Goal: Book appointment/travel/reservation

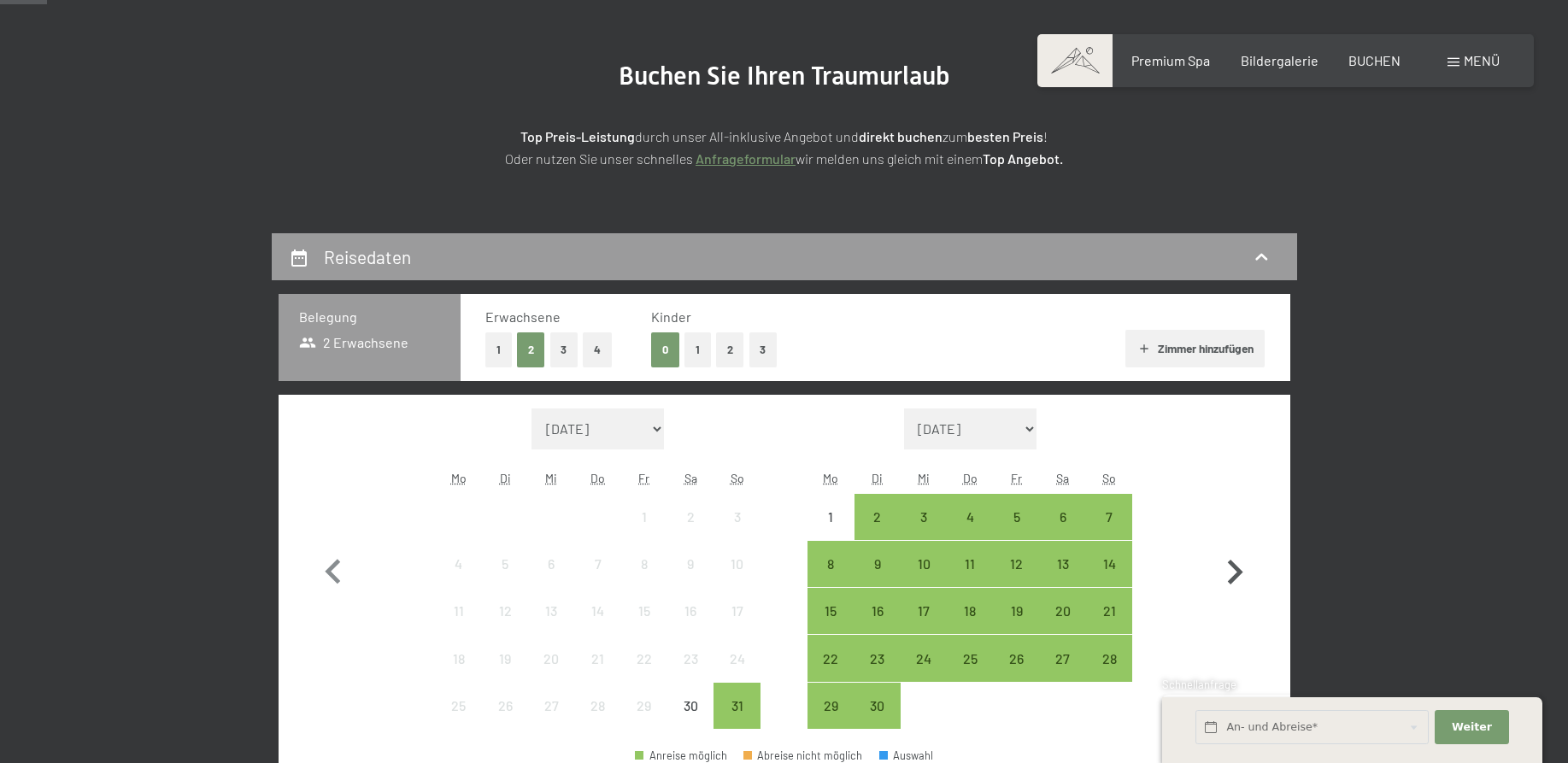
scroll to position [174, 0]
click at [1236, 575] on icon "button" at bounding box center [1235, 572] width 15 height 25
select select "[DATE]"
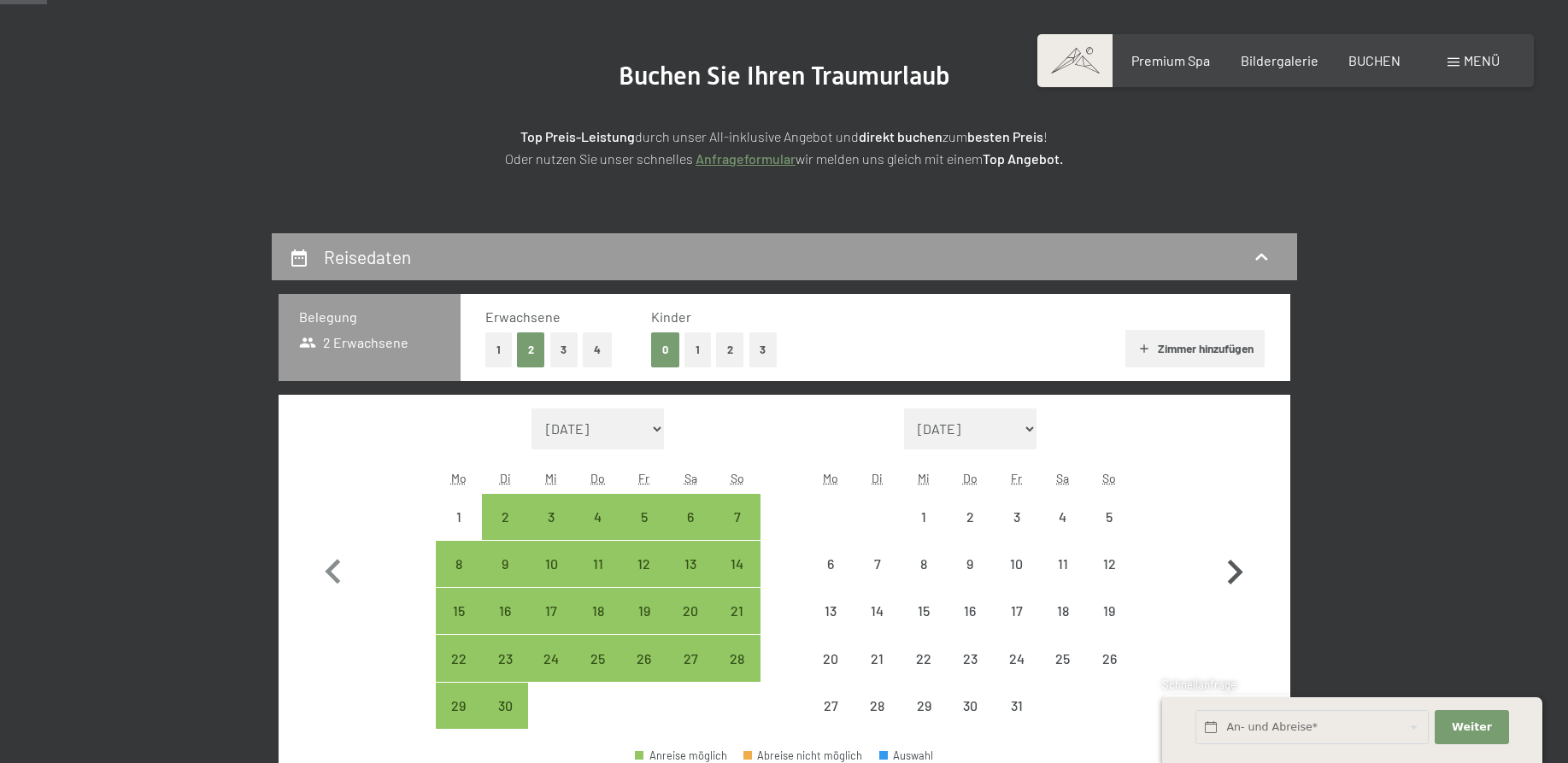
select select "[DATE]"
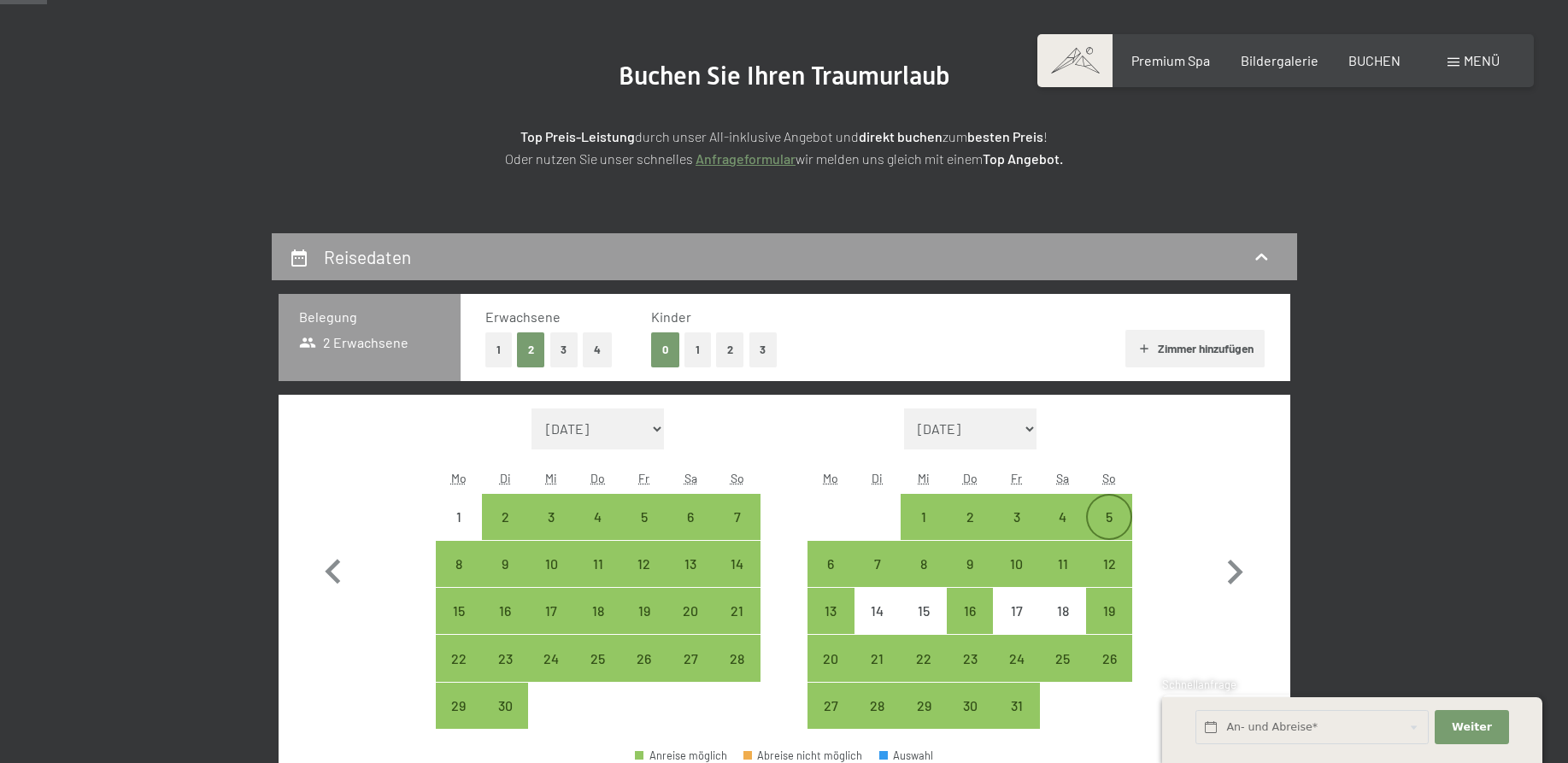
click at [1098, 517] on div "5" at bounding box center [1109, 531] width 42 height 42
select select "[DATE]"
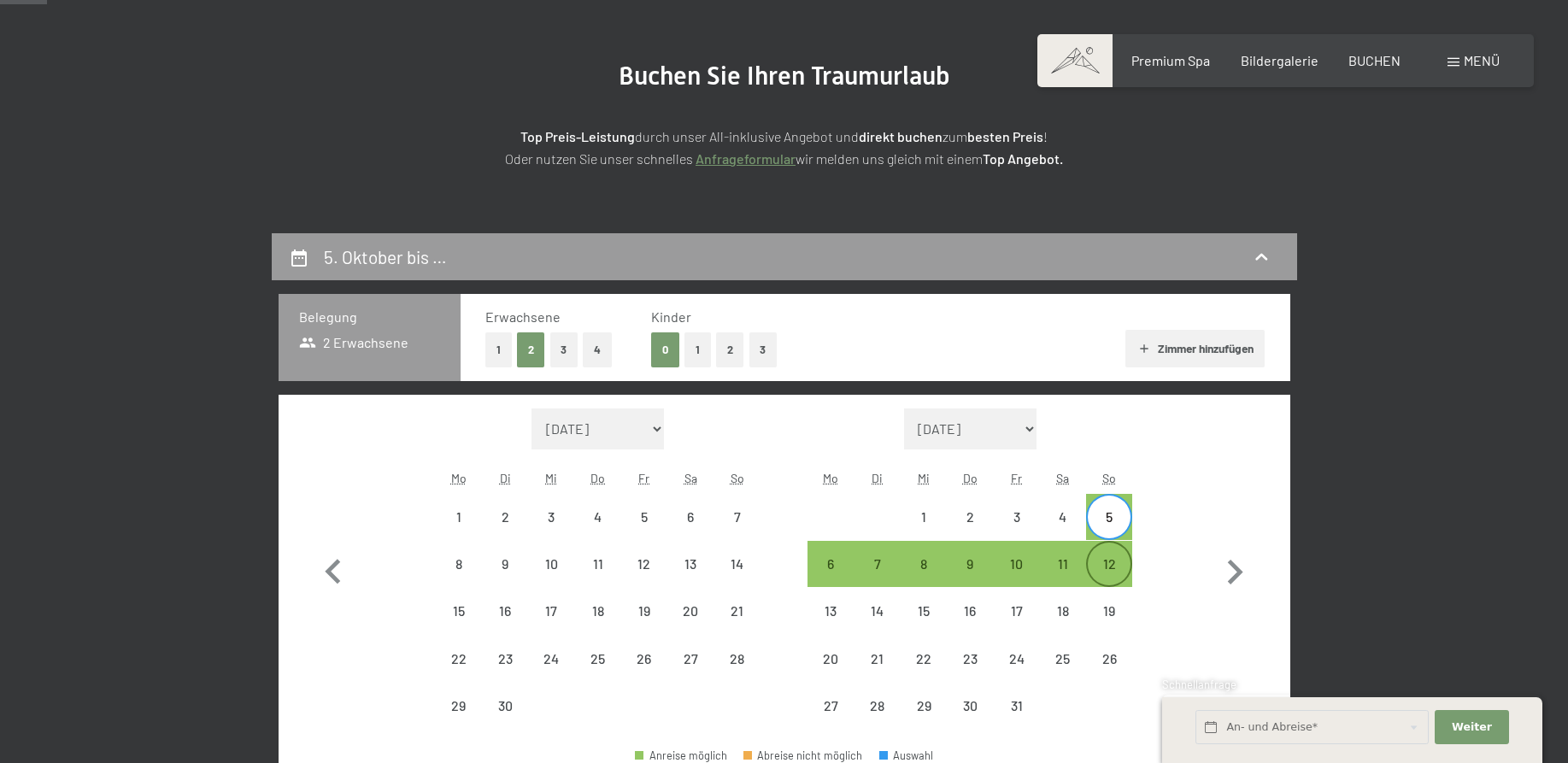
click at [1126, 557] on div "12" at bounding box center [1109, 564] width 42 height 42
select select "[DATE]"
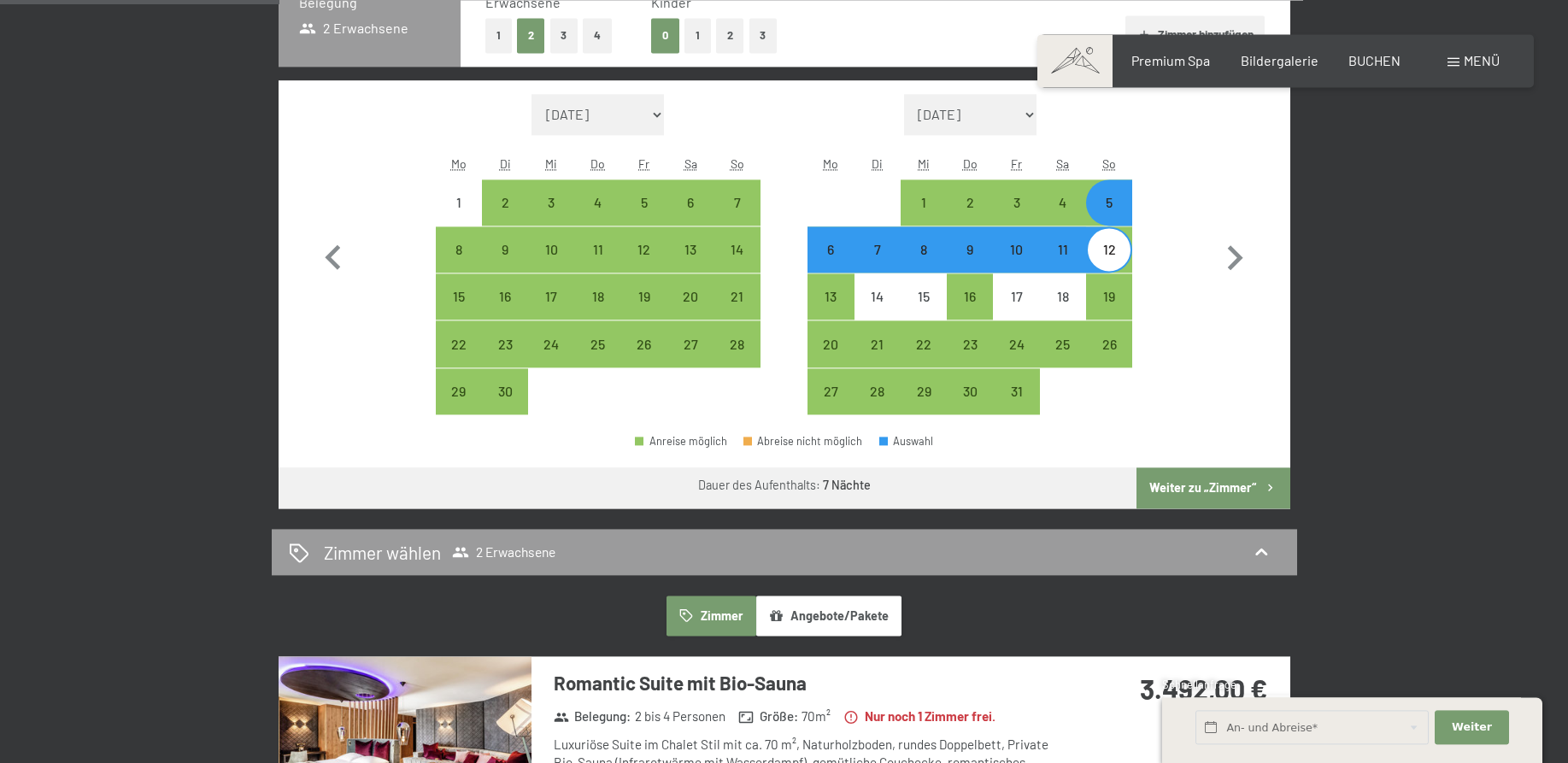
scroll to position [523, 0]
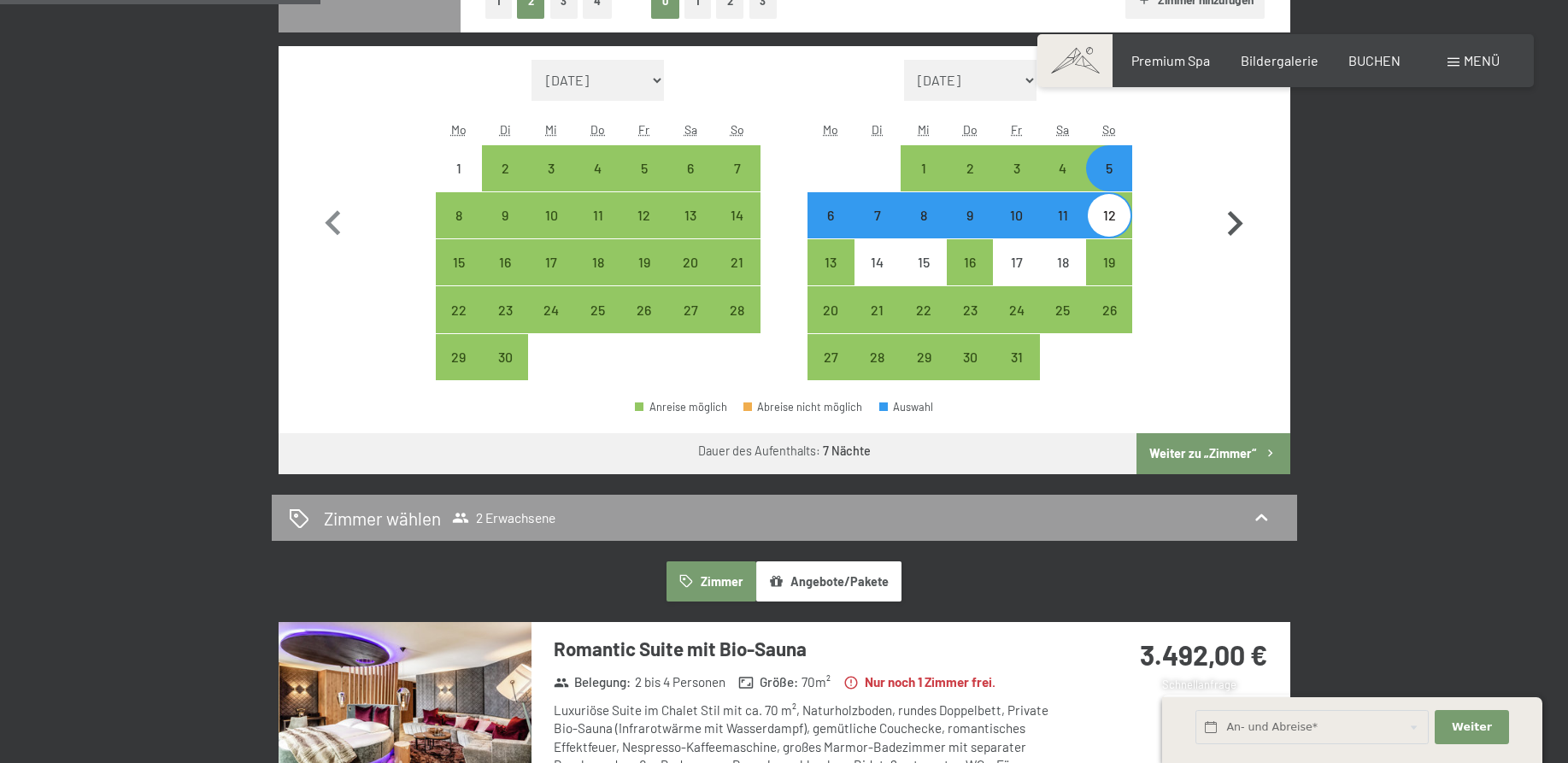
click at [1240, 223] on icon "button" at bounding box center [1235, 224] width 15 height 25
select select "[DATE]"
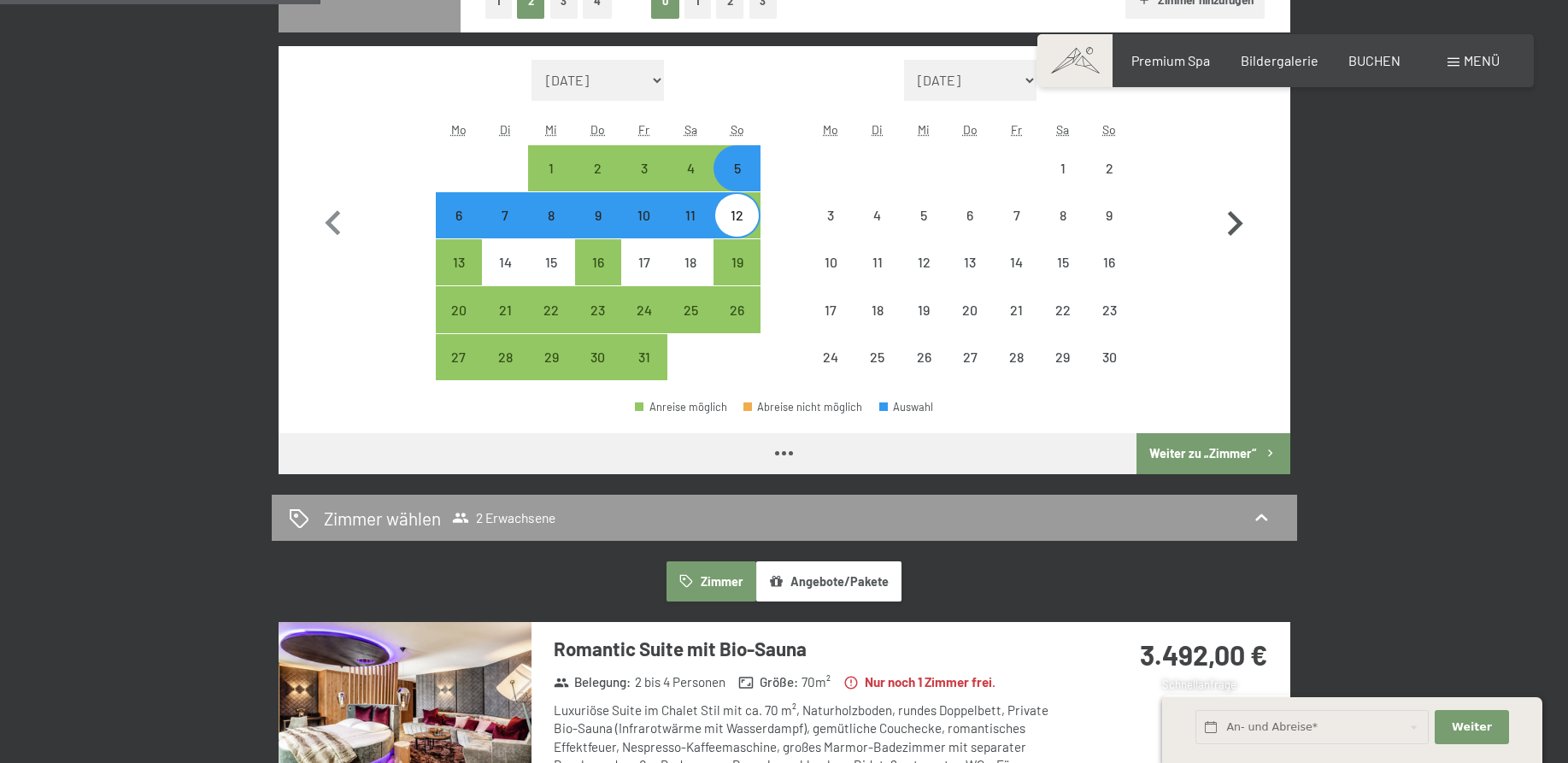
select select "[DATE]"
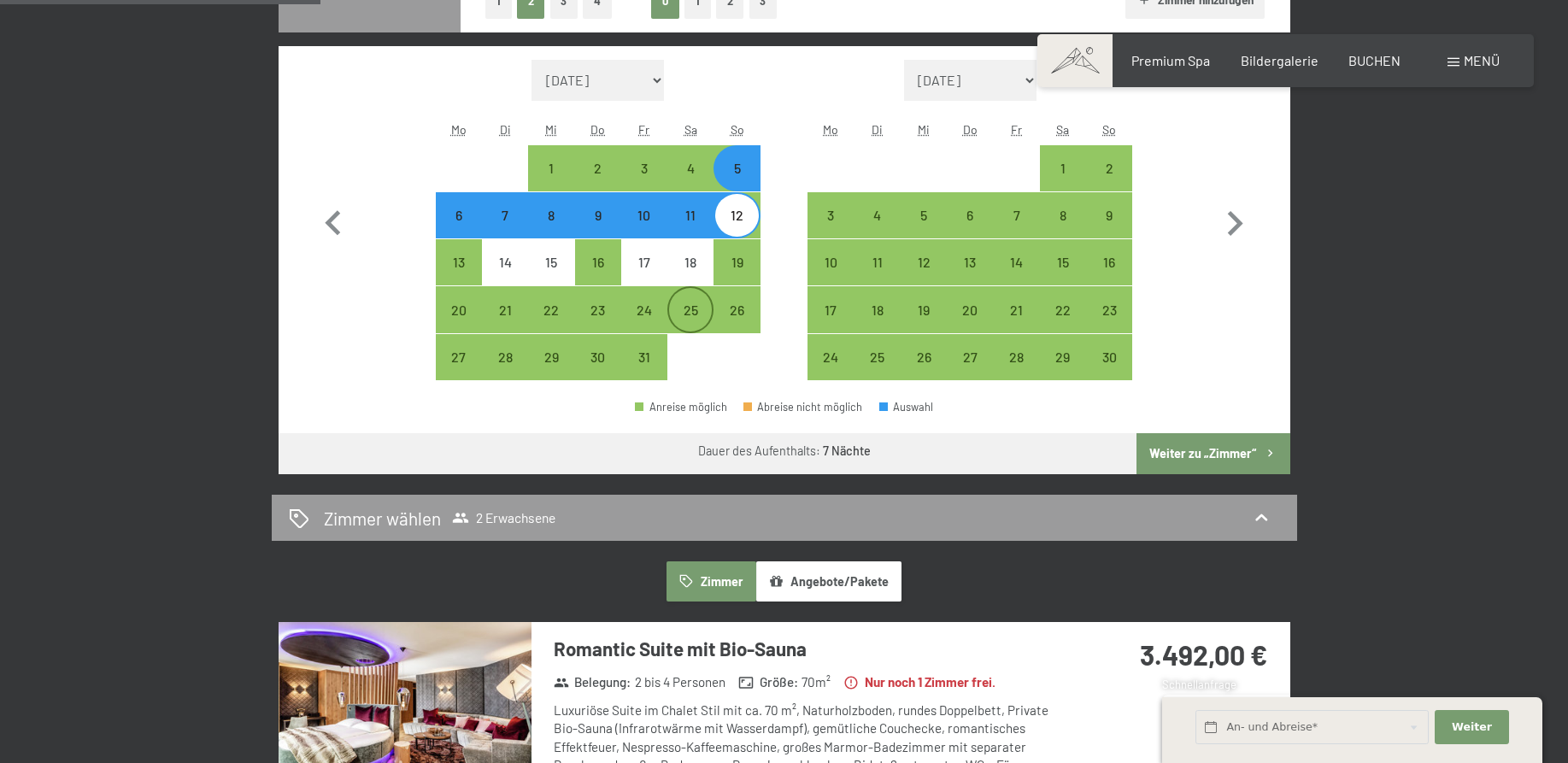
click at [686, 309] on div "25" at bounding box center [691, 324] width 42 height 42
select select "[DATE]"
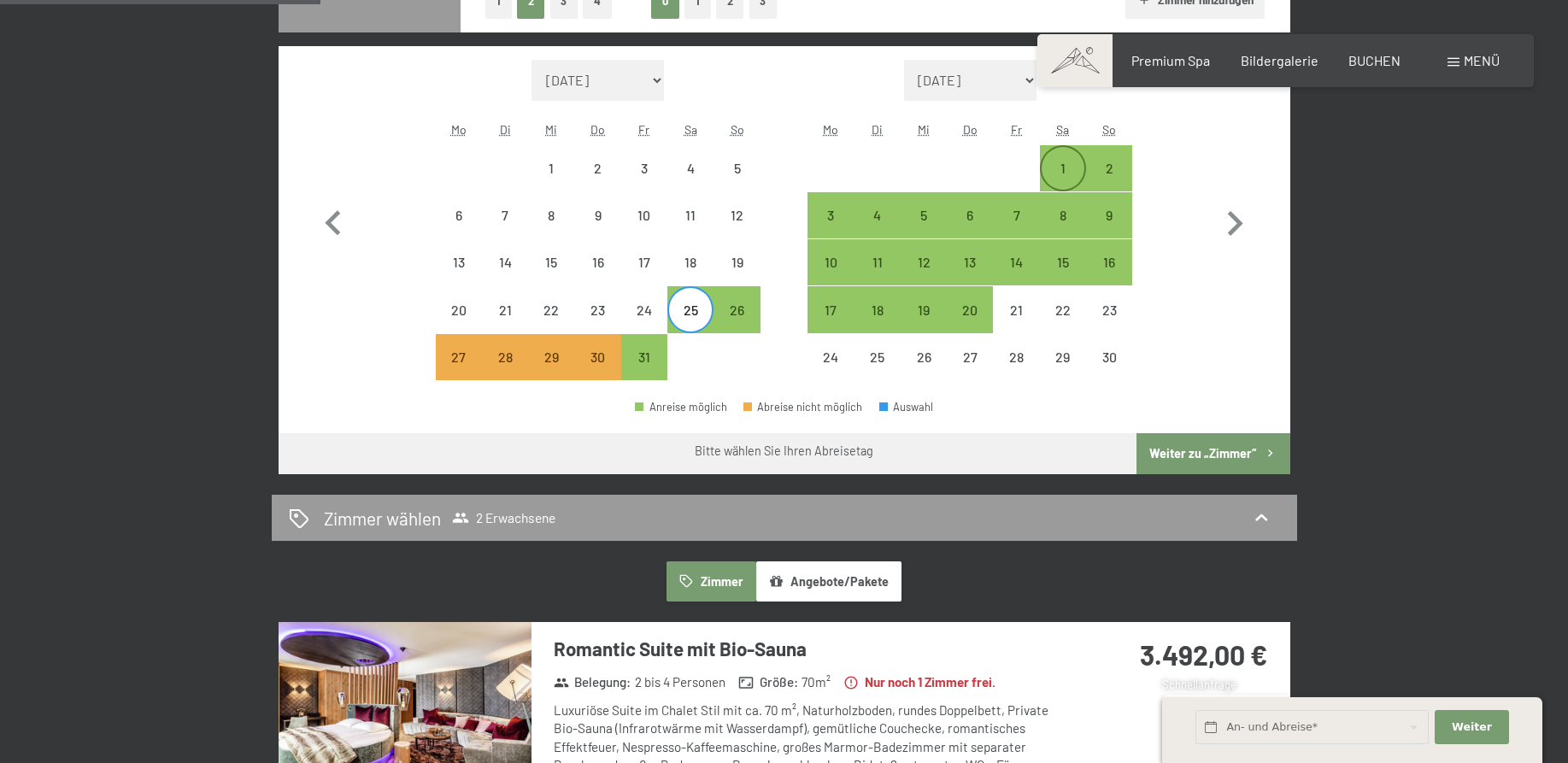
click at [1055, 168] on div "1" at bounding box center [1063, 183] width 42 height 42
select select "[DATE]"
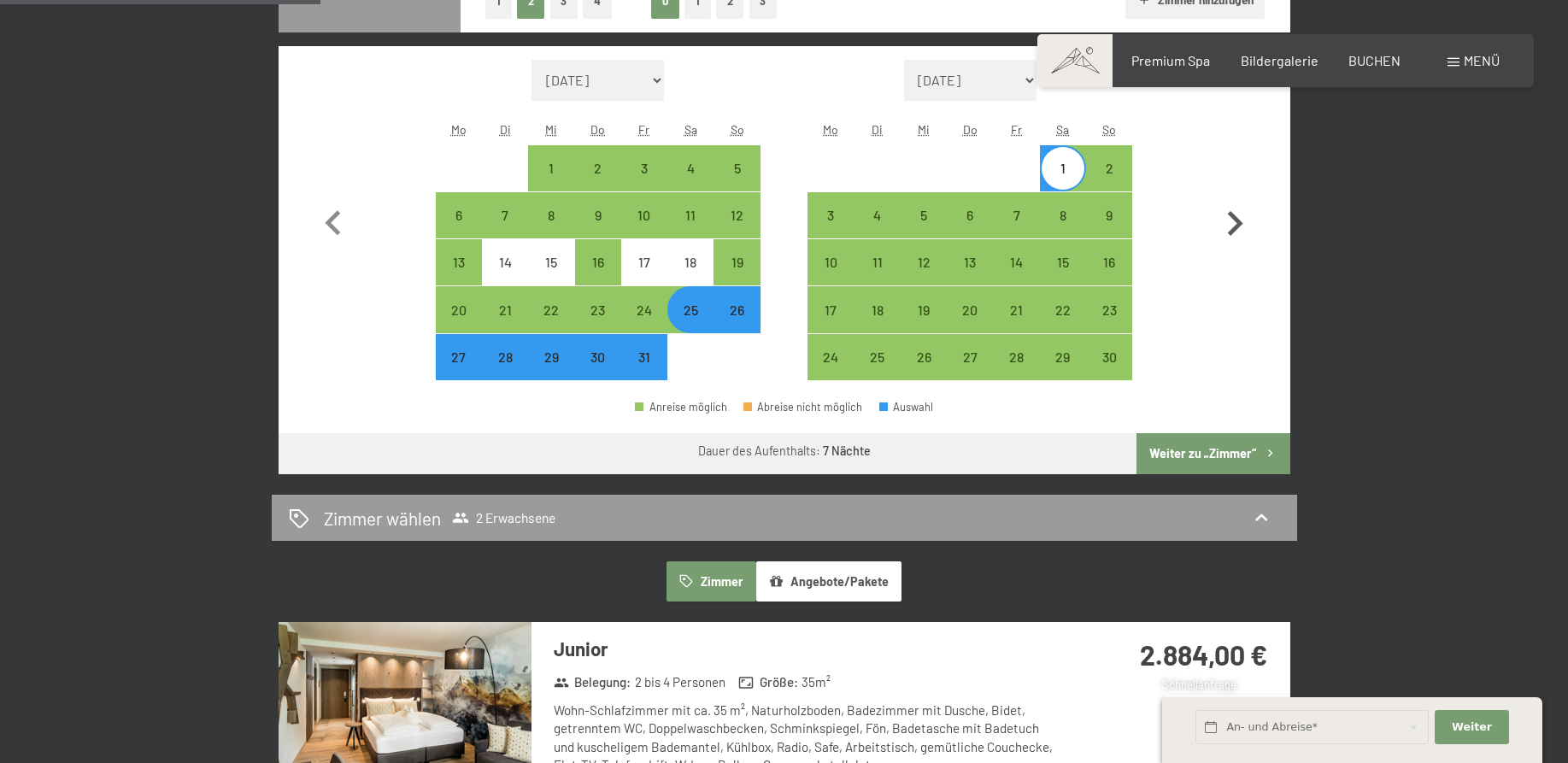
click at [1236, 224] on icon "button" at bounding box center [1235, 224] width 50 height 50
select select "[DATE]"
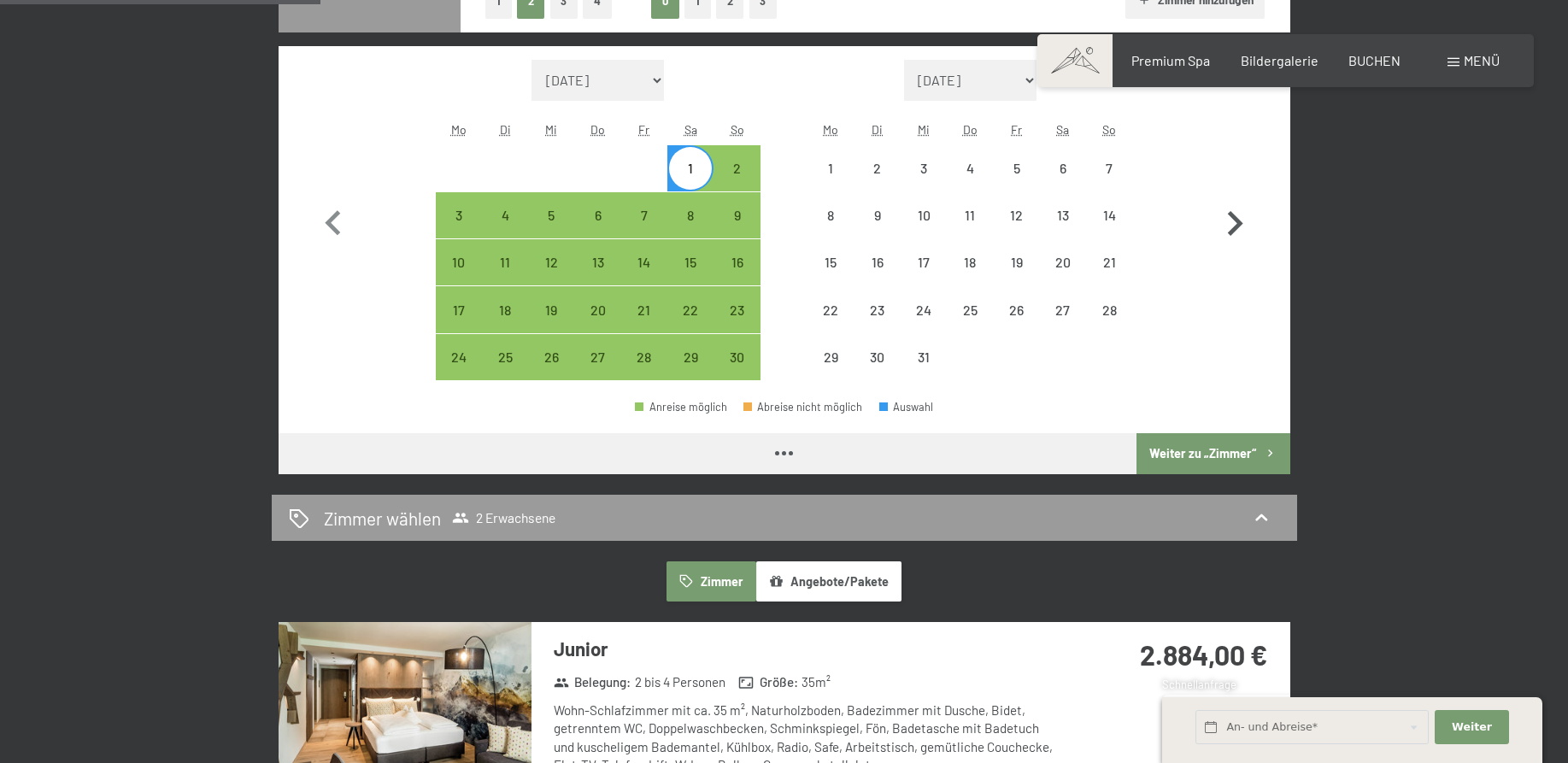
click at [1236, 224] on icon "button" at bounding box center [1235, 224] width 50 height 50
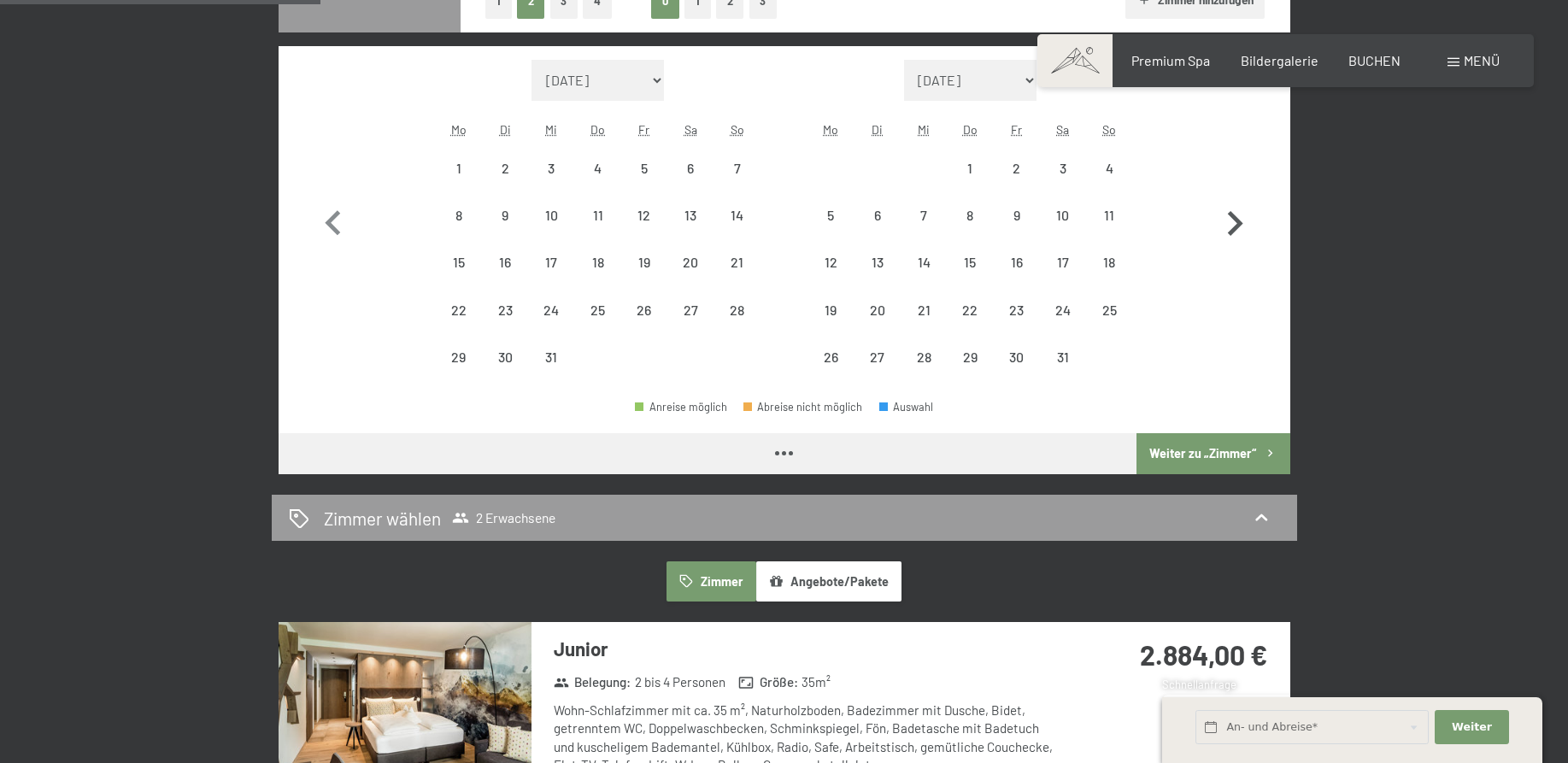
select select "[DATE]"
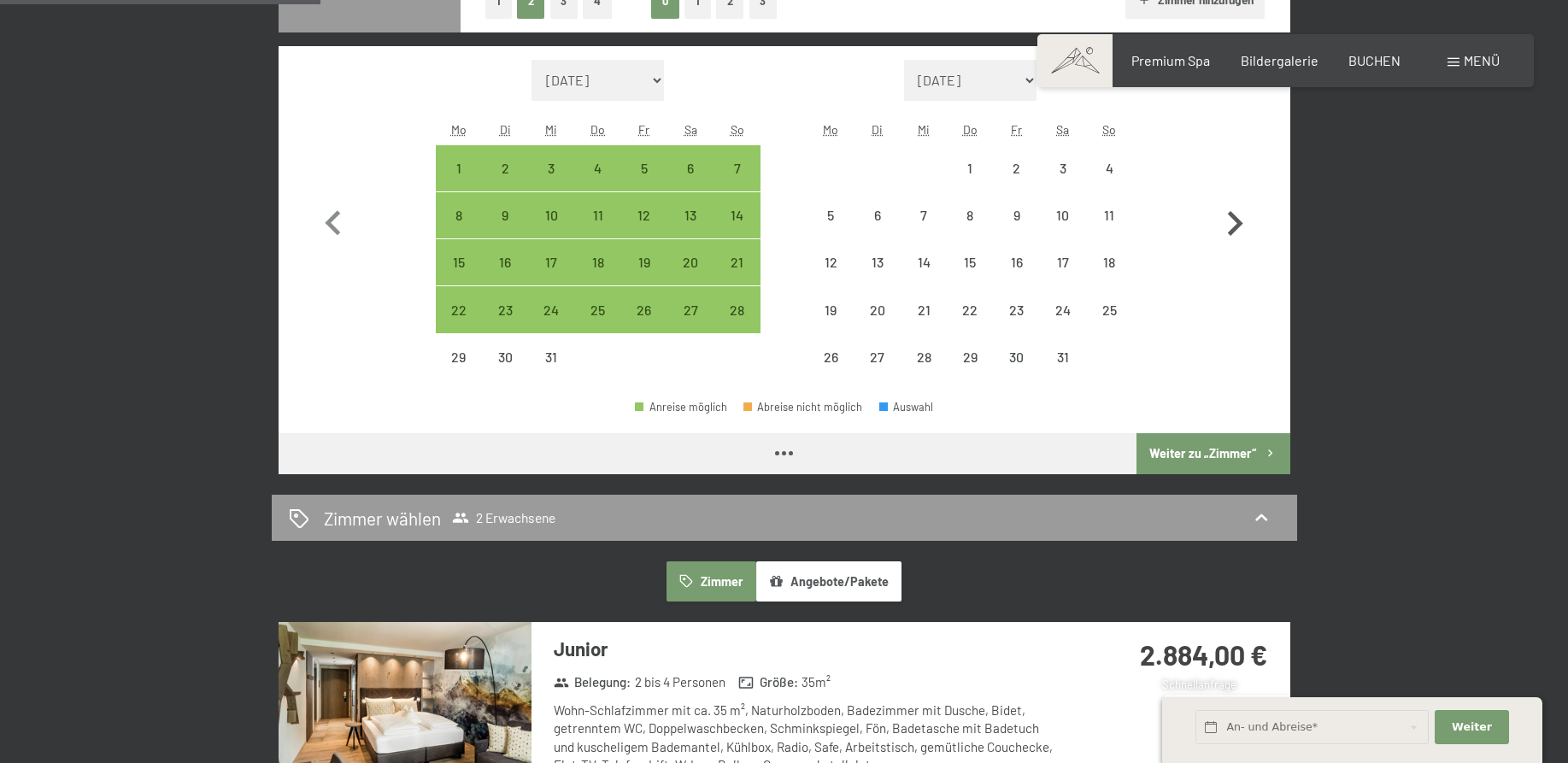
click at [1236, 224] on icon "button" at bounding box center [1235, 224] width 50 height 50
select select "[DATE]"
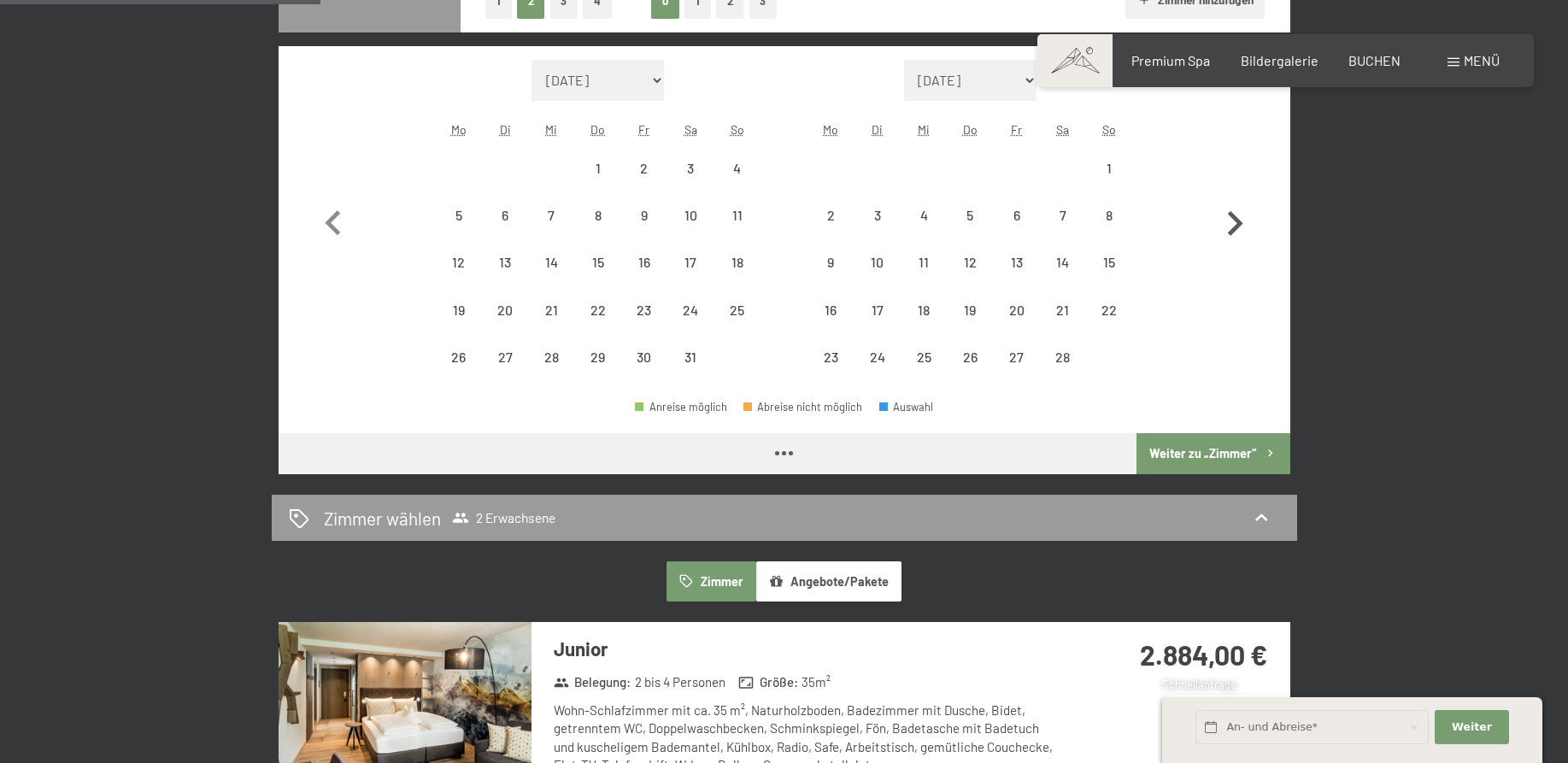
select select "[DATE]"
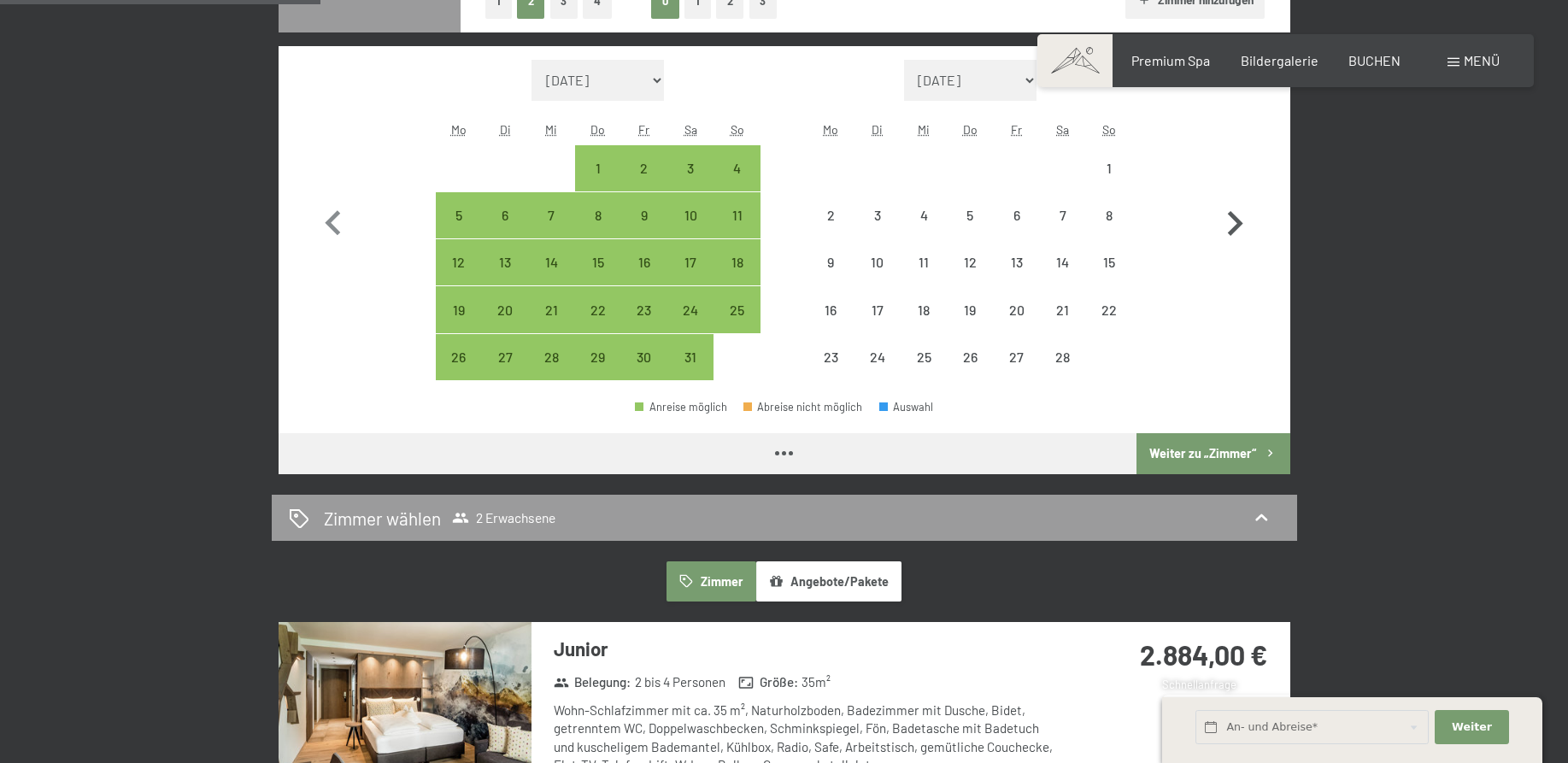
click at [1237, 225] on icon "button" at bounding box center [1235, 224] width 15 height 25
select select "[DATE]"
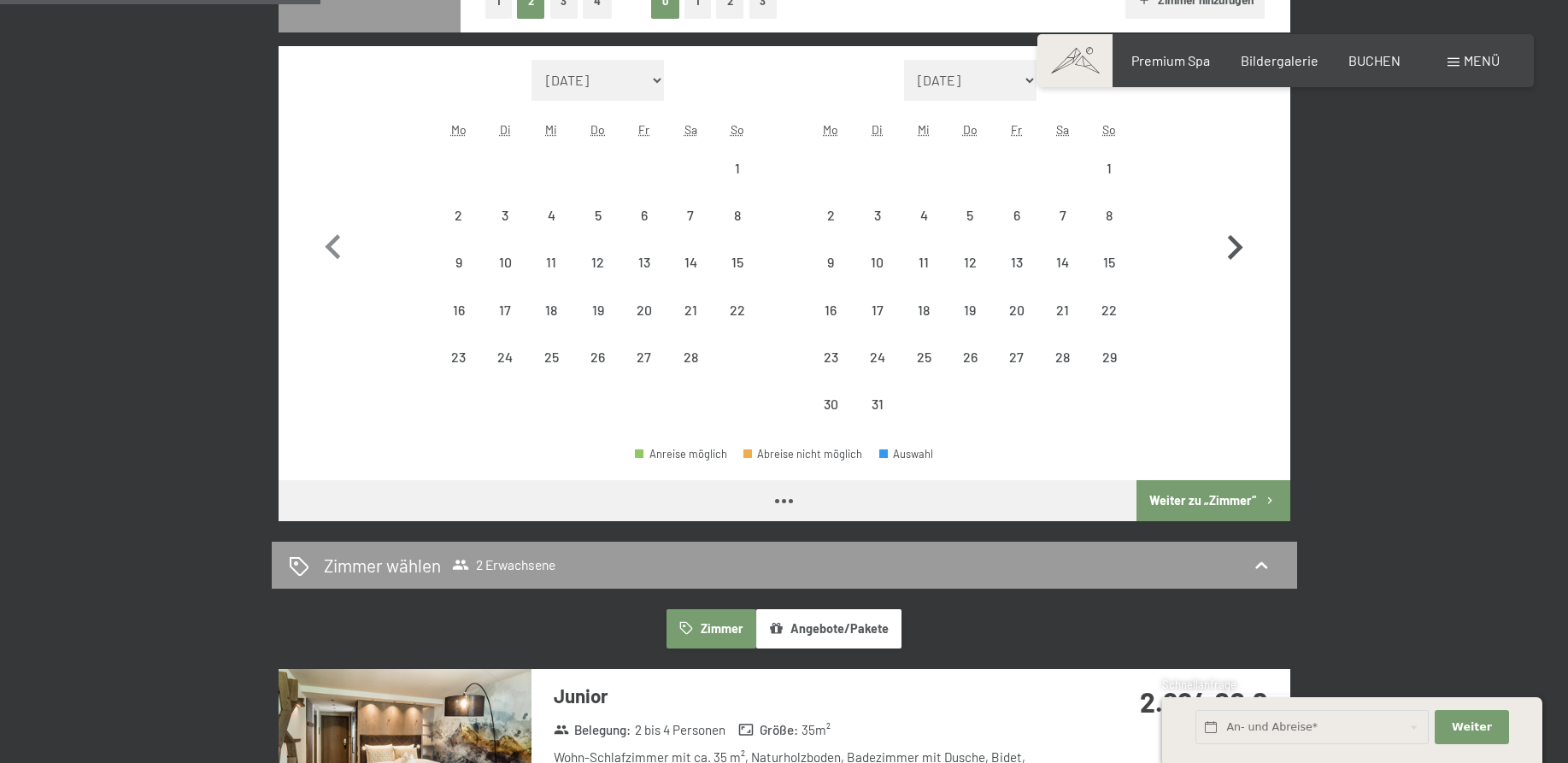
select select "[DATE]"
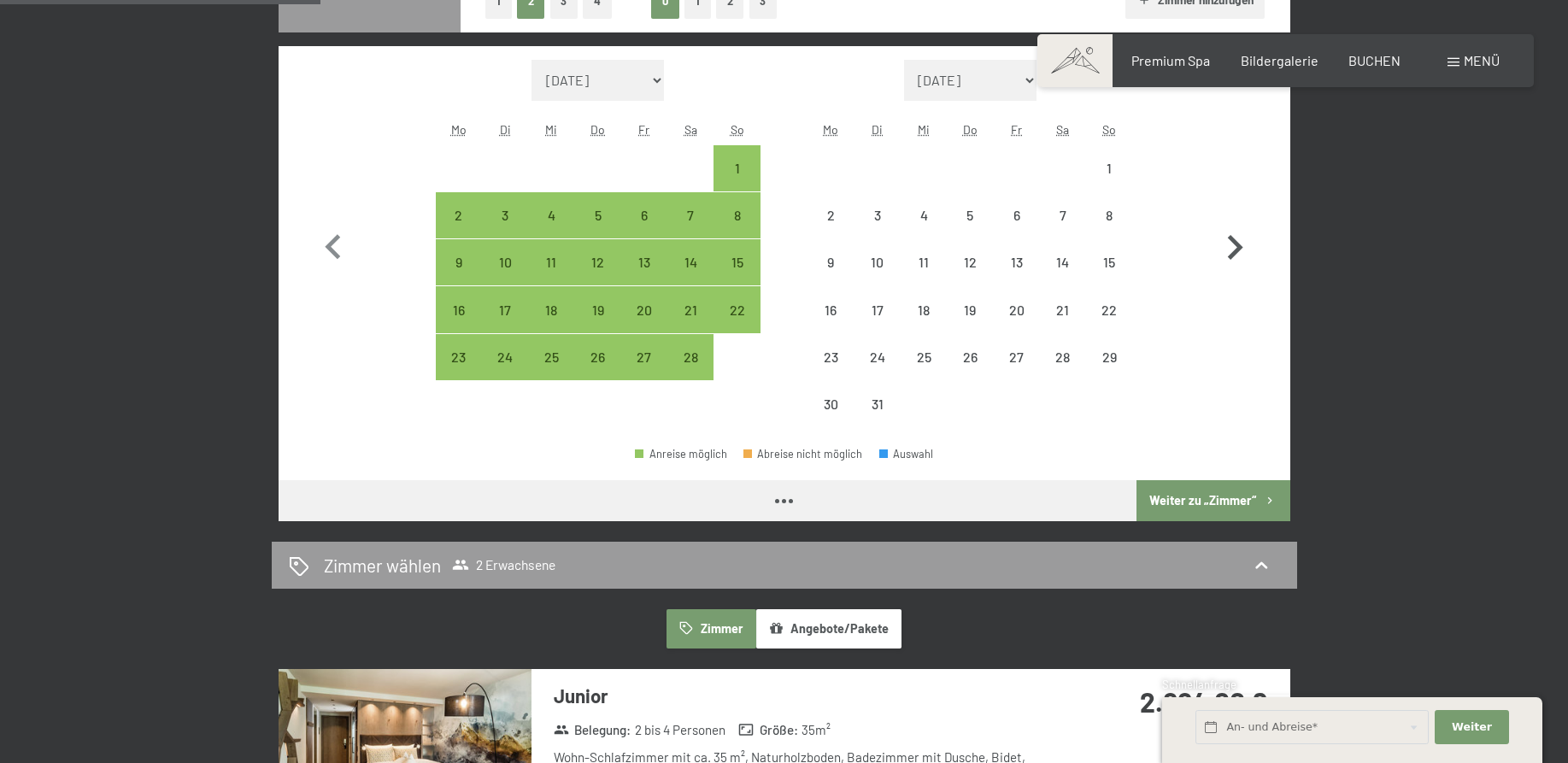
select select "[DATE]"
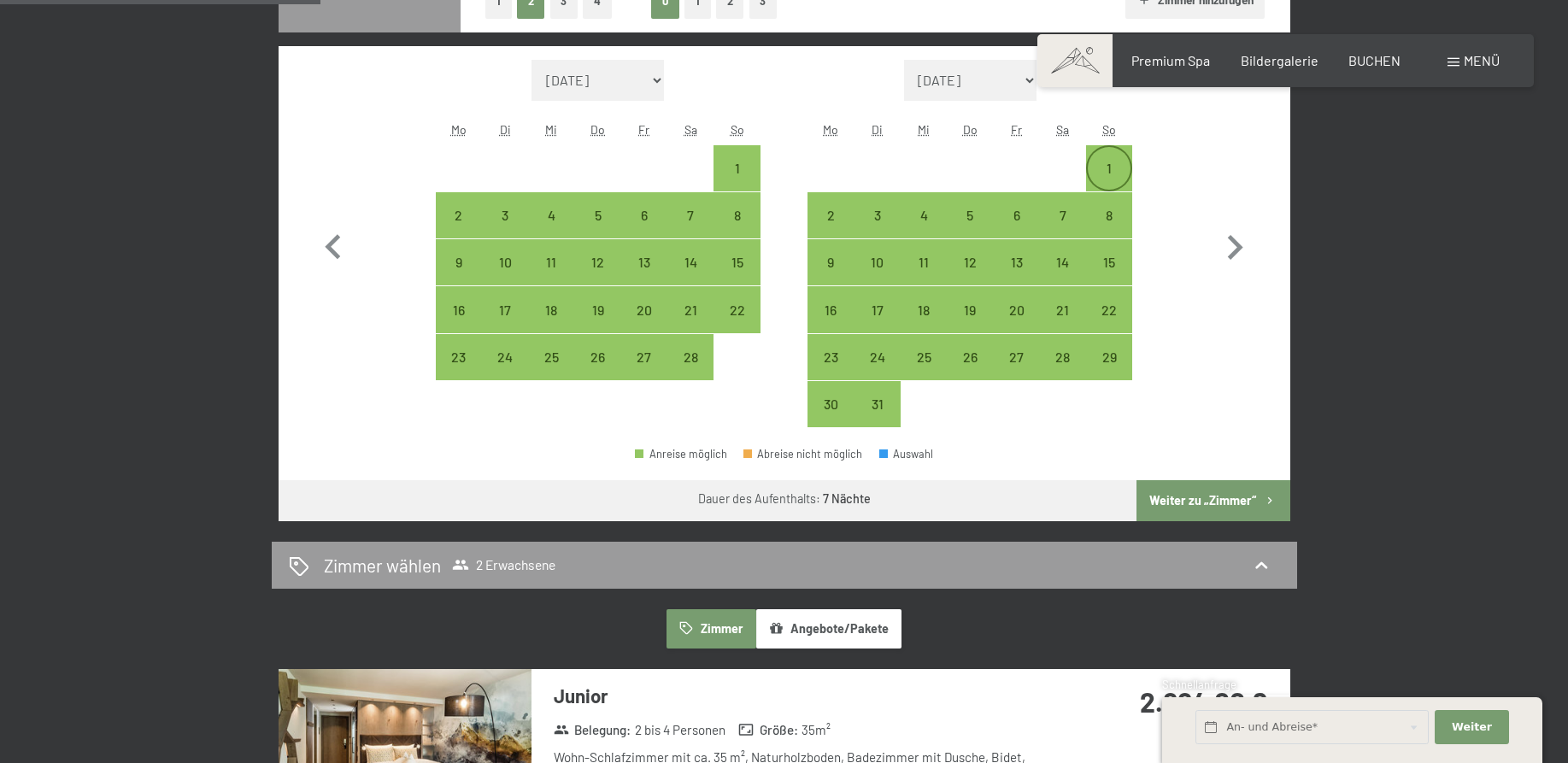
click at [1103, 164] on div "1" at bounding box center [1109, 183] width 42 height 42
select select "[DATE]"
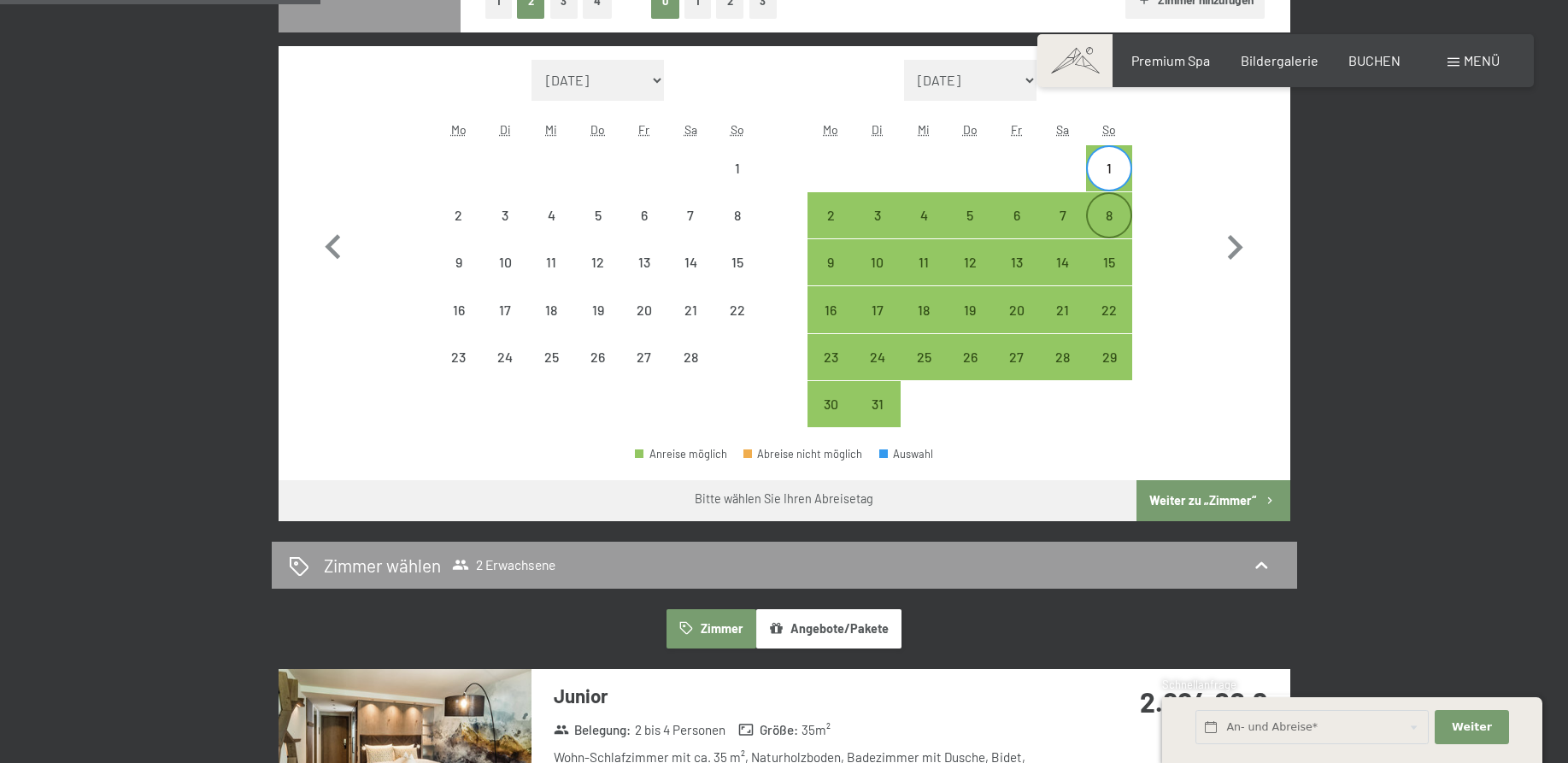
click at [1118, 232] on div "8" at bounding box center [1109, 230] width 42 height 42
select select "[DATE]"
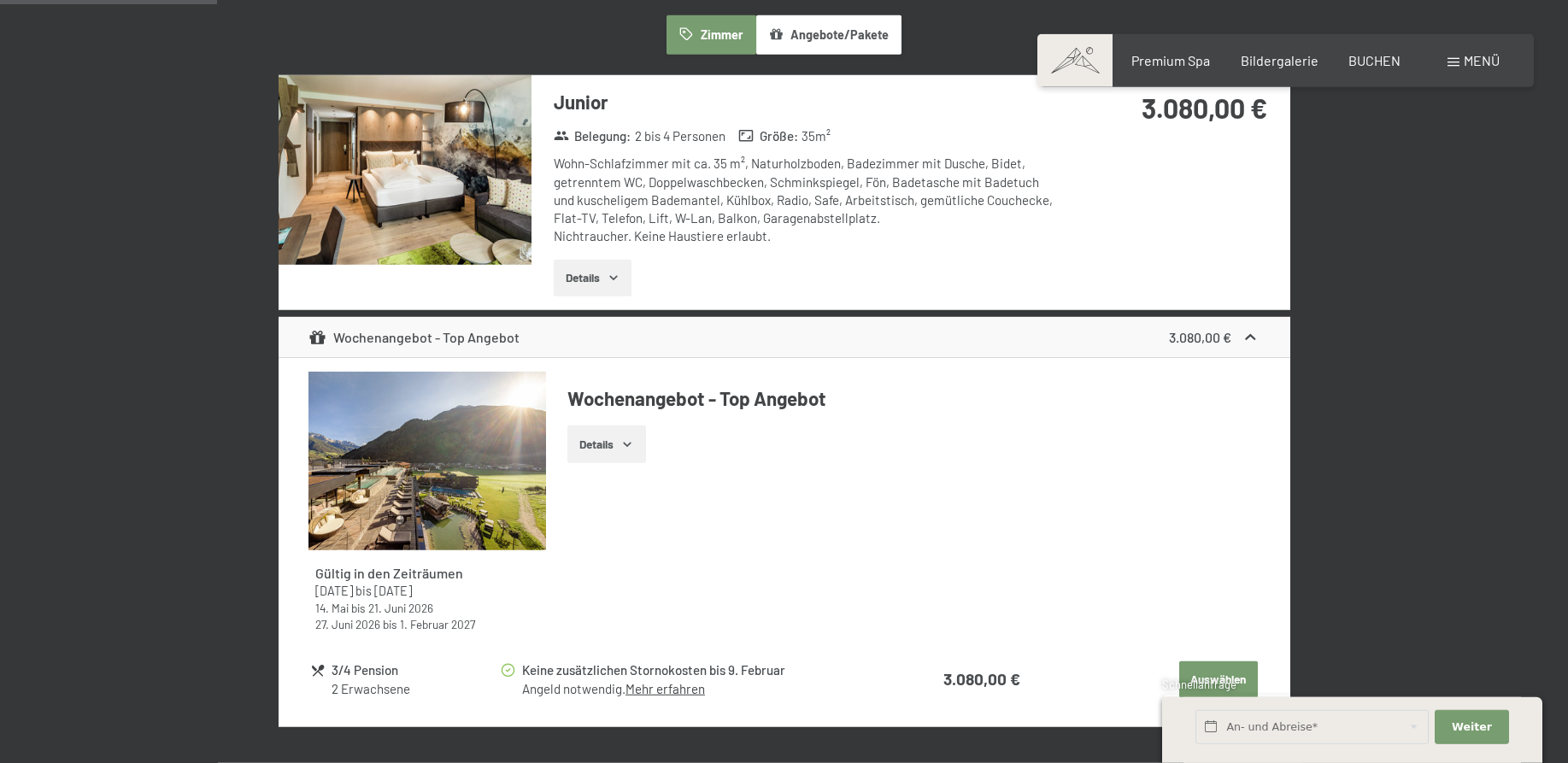
scroll to position [1133, 0]
